Goal: Task Accomplishment & Management: Manage account settings

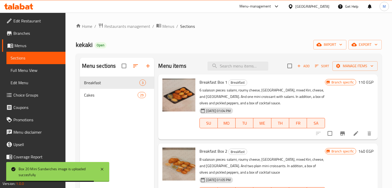
scroll to position [72, 0]
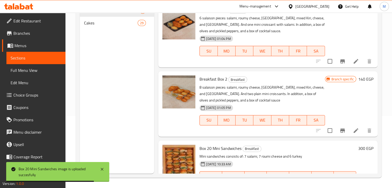
drag, startPoint x: 0, startPoint y: 0, endPoint x: 20, endPoint y: 5, distance: 20.2
click at [20, 5] on icon at bounding box center [18, 6] width 29 height 6
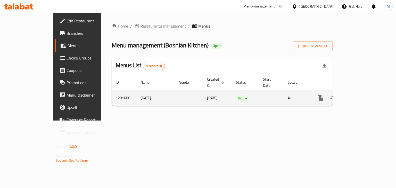
click at [360, 96] on icon "enhanced table" at bounding box center [358, 98] width 5 height 5
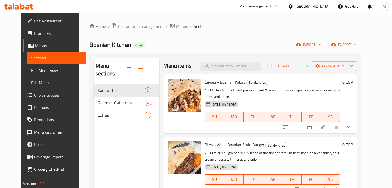
click at [313, 124] on icon "Branch-specific-item" at bounding box center [310, 127] width 6 height 6
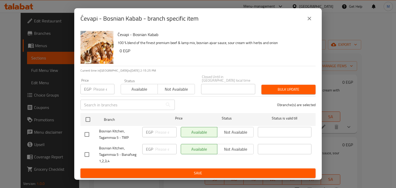
click at [308, 22] on icon "close" at bounding box center [310, 18] width 6 height 6
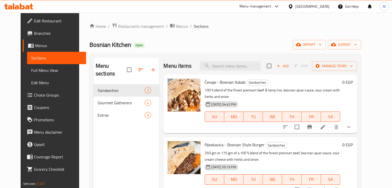
click at [352, 124] on icon "show more" at bounding box center [349, 127] width 6 height 6
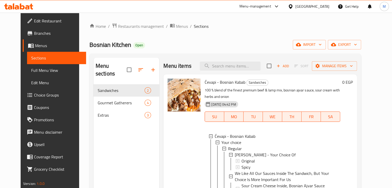
scroll to position [1, 0]
click at [242, 148] on div "Regular" at bounding box center [282, 148] width 108 height 6
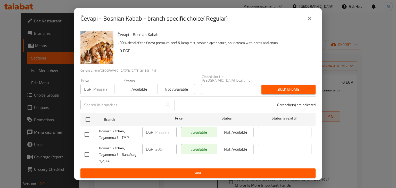
click at [307, 20] on icon "close" at bounding box center [310, 18] width 6 height 6
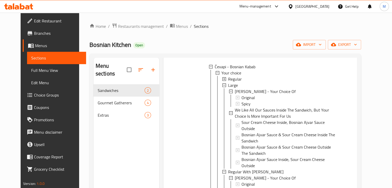
scroll to position [70, 0]
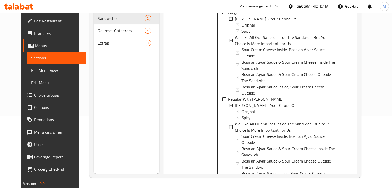
scroll to position [173, 0]
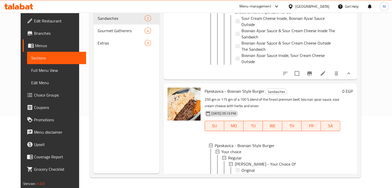
scroll to position [276, 0]
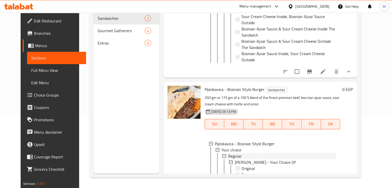
click at [232, 153] on span "Regular" at bounding box center [235, 156] width 14 height 6
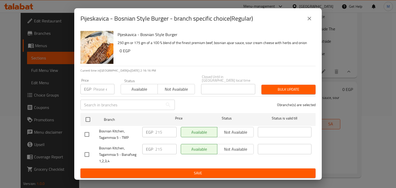
click at [312, 22] on icon "close" at bounding box center [310, 18] width 6 height 6
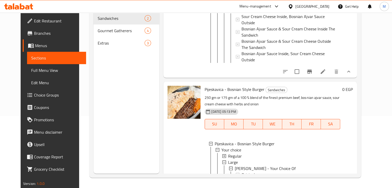
click at [34, 10] on div at bounding box center [18, 6] width 37 height 10
click at [28, 9] on icon at bounding box center [27, 7] width 4 height 4
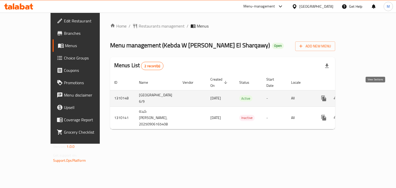
click at [364, 95] on icon "enhanced table" at bounding box center [361, 98] width 6 height 6
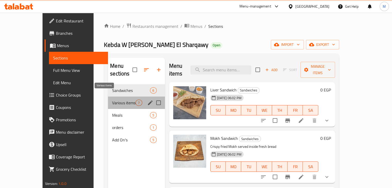
click at [118, 100] on span "Various items" at bounding box center [123, 103] width 23 height 6
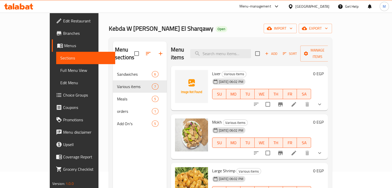
scroll to position [15, 0]
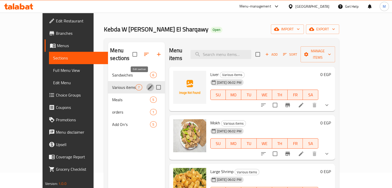
click at [148, 85] on icon "edit" at bounding box center [150, 87] width 5 height 5
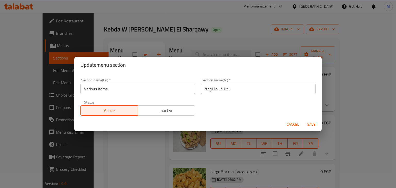
click at [125, 89] on input "Various items" at bounding box center [137, 89] width 115 height 10
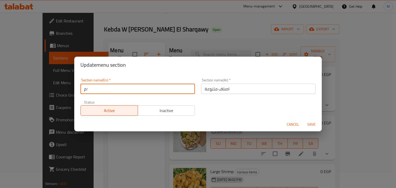
type input "؛"
type input "Plates"
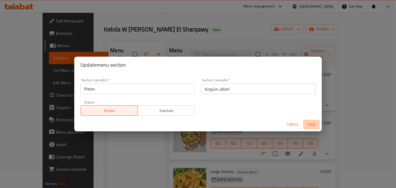
click at [311, 126] on span "Save" at bounding box center [311, 125] width 12 height 6
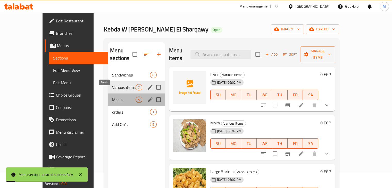
click at [112, 97] on span "Meals" at bounding box center [123, 100] width 23 height 6
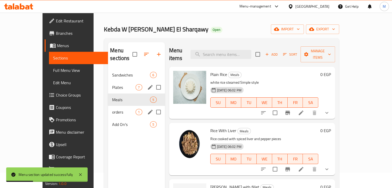
click at [120, 109] on span "orders" at bounding box center [123, 112] width 23 height 6
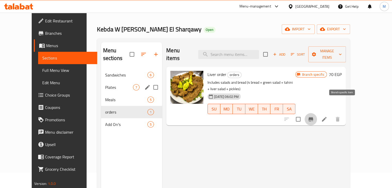
click at [313, 117] on icon "Branch-specific-item" at bounding box center [311, 119] width 5 height 4
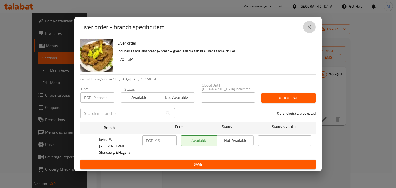
click at [310, 28] on button "close" at bounding box center [309, 27] width 12 height 12
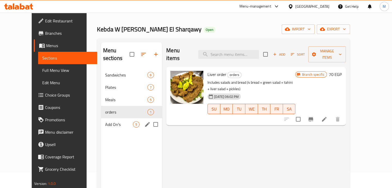
click at [105, 122] on span "Add On's" at bounding box center [119, 125] width 28 height 6
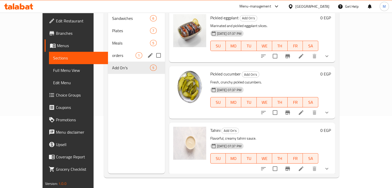
click at [112, 52] on span "orders" at bounding box center [123, 55] width 23 height 6
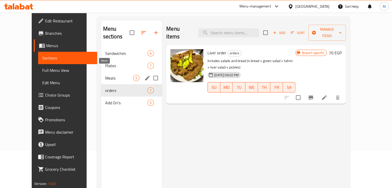
scroll to position [36, 0]
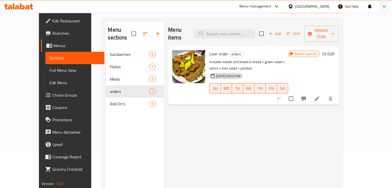
click at [172, 19] on div "Menu sections Sandwiches 6 Plates 7 Meals 5 orders 1 Add On's 5 Menu items Add …" at bounding box center [222, 116] width 241 height 197
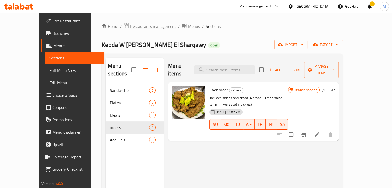
click at [130, 26] on span "Restaurants management" at bounding box center [153, 26] width 46 height 6
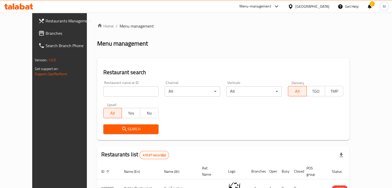
click at [106, 89] on input "search" at bounding box center [130, 91] width 55 height 10
type input "snack it"
click button "Search" at bounding box center [130, 130] width 55 height 10
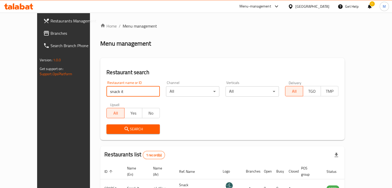
scroll to position [31, 0]
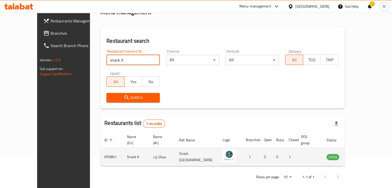
click at [364, 154] on link "enhanced table" at bounding box center [359, 157] width 10 height 6
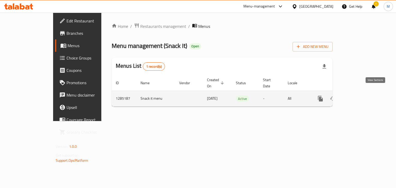
click at [361, 96] on icon "enhanced table" at bounding box center [358, 99] width 6 height 6
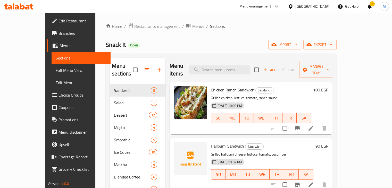
click at [59, 34] on span "Branches" at bounding box center [83, 33] width 48 height 6
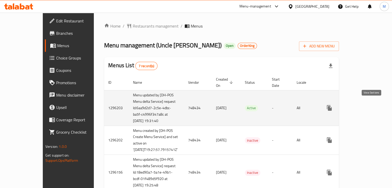
click at [369, 107] on icon "enhanced table" at bounding box center [367, 108] width 5 height 5
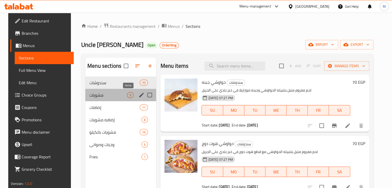
click at [127, 94] on span "5" at bounding box center [130, 95] width 6 height 5
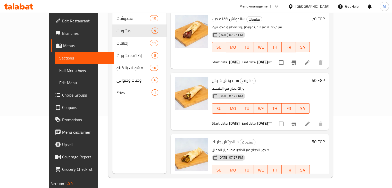
scroll to position [60, 0]
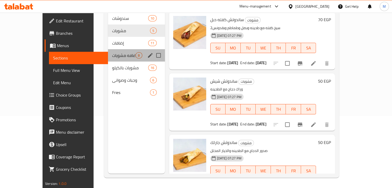
click at [112, 52] on span "إضافه مشويات" at bounding box center [123, 55] width 23 height 6
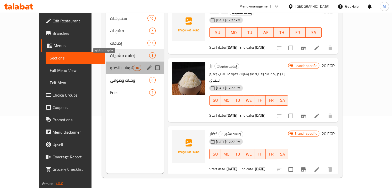
click at [112, 65] on span "مشويات بالكيلو" at bounding box center [121, 68] width 23 height 6
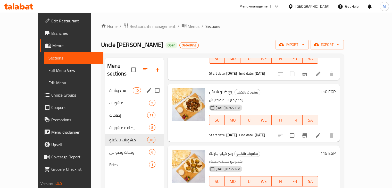
click at [111, 84] on div "سندوشات 10" at bounding box center [134, 90] width 59 height 12
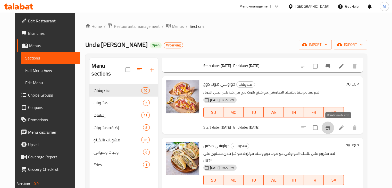
click at [330, 128] on icon "Branch-specific-item" at bounding box center [328, 128] width 5 height 4
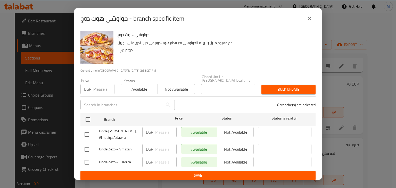
click at [313, 17] on button "close" at bounding box center [309, 18] width 12 height 12
